Goal: Transaction & Acquisition: Purchase product/service

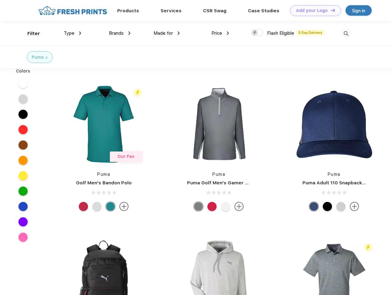
click at [313, 10] on link "Add your Logo Design Tool" at bounding box center [315, 10] width 51 height 11
click at [0, 0] on div "Design Tool" at bounding box center [0, 0] width 0 height 0
click at [330, 10] on link "Add your Logo Design Tool" at bounding box center [315, 10] width 51 height 11
click at [30, 34] on div "Filter" at bounding box center [33, 33] width 13 height 7
click at [73, 33] on span "Type" at bounding box center [69, 33] width 11 height 6
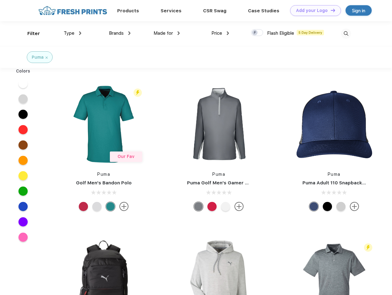
click at [120, 33] on span "Brands" at bounding box center [116, 33] width 15 height 6
click at [167, 33] on span "Made for" at bounding box center [163, 33] width 19 height 6
click at [220, 33] on span "Price" at bounding box center [216, 33] width 11 height 6
click at [257, 33] on div at bounding box center [257, 32] width 12 height 7
click at [255, 33] on input "checkbox" at bounding box center [253, 31] width 4 height 4
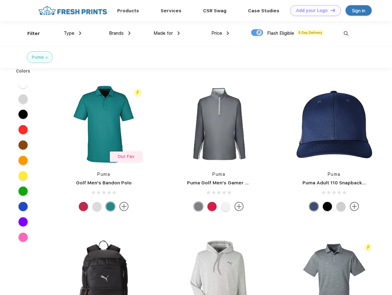
click at [346, 34] on img at bounding box center [346, 34] width 10 height 10
